Goal: Check status: Check status

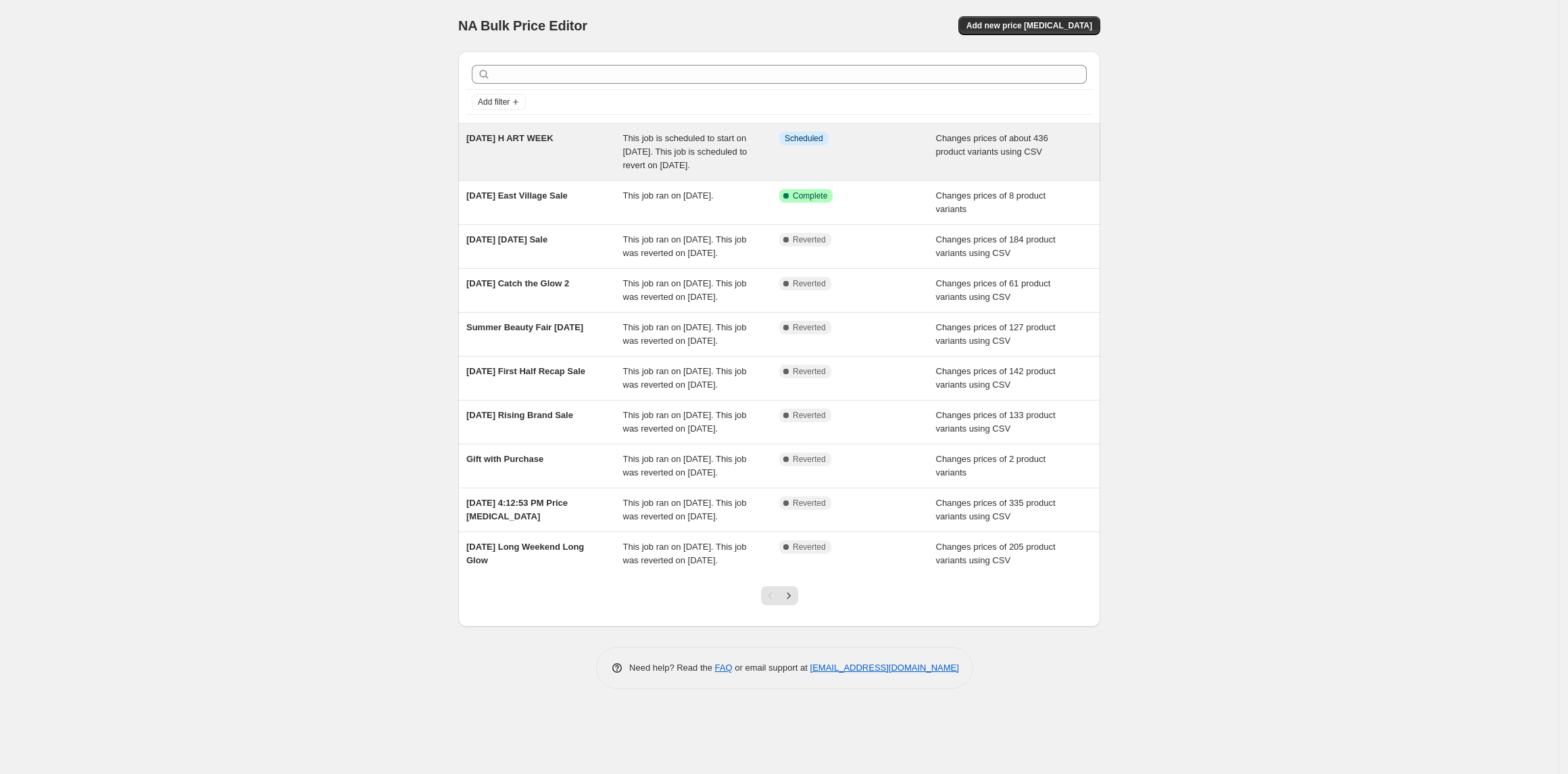
click at [715, 149] on span "This job is scheduled to start on [DATE]. This job is scheduled to revert on [D…" at bounding box center [684, 151] width 124 height 37
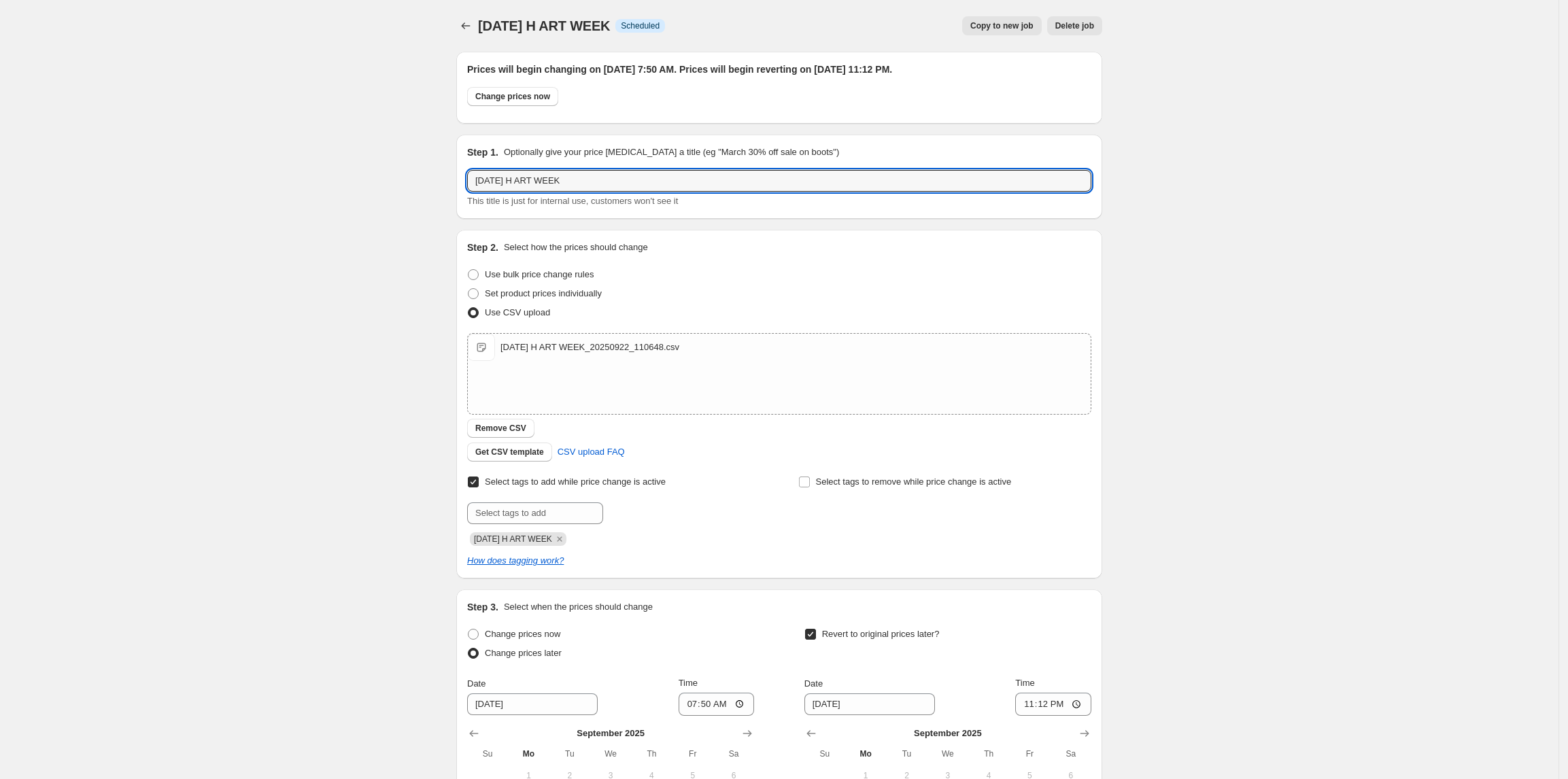
drag, startPoint x: 586, startPoint y: 180, endPoint x: 366, endPoint y: 174, distance: 220.1
click at [366, 174] on div "[DATE] H ART WEEK. This page is ready [DATE] H ART WEEK Info Scheduled Copy to …" at bounding box center [779, 510] width 1559 height 1022
click at [214, 393] on div "[DATE] H ART WEEK. This page is ready [DATE] H ART WEEK Info Scheduled Copy to …" at bounding box center [779, 510] width 1559 height 1022
